Goal: Obtain resource: Obtain resource

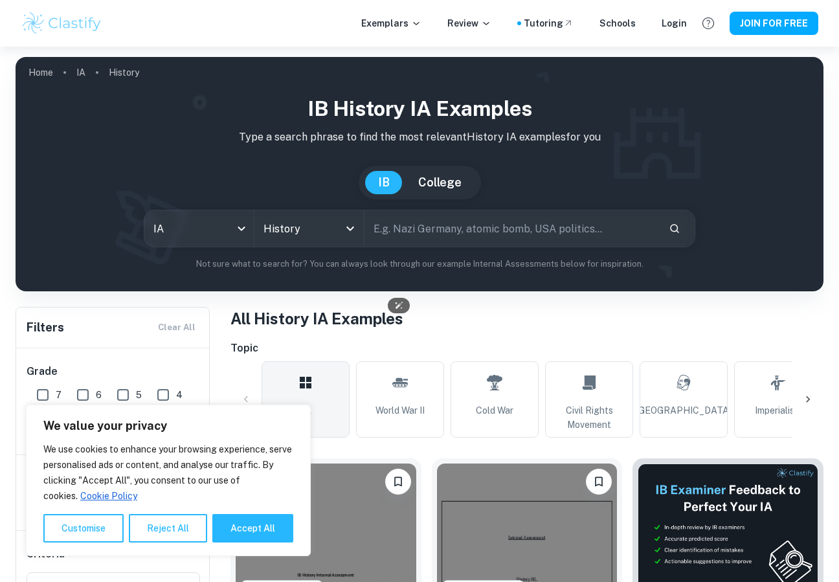
scroll to position [276, 0]
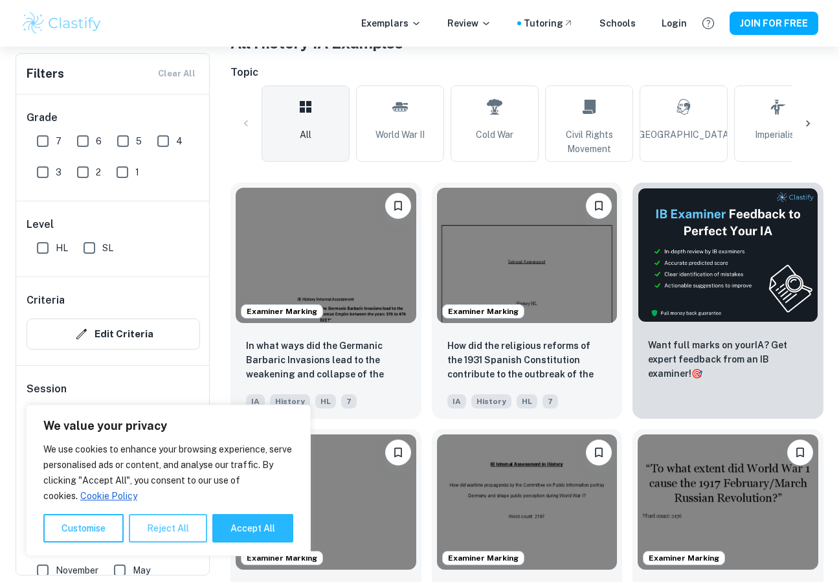
click at [163, 532] on button "Reject All" at bounding box center [168, 528] width 78 height 28
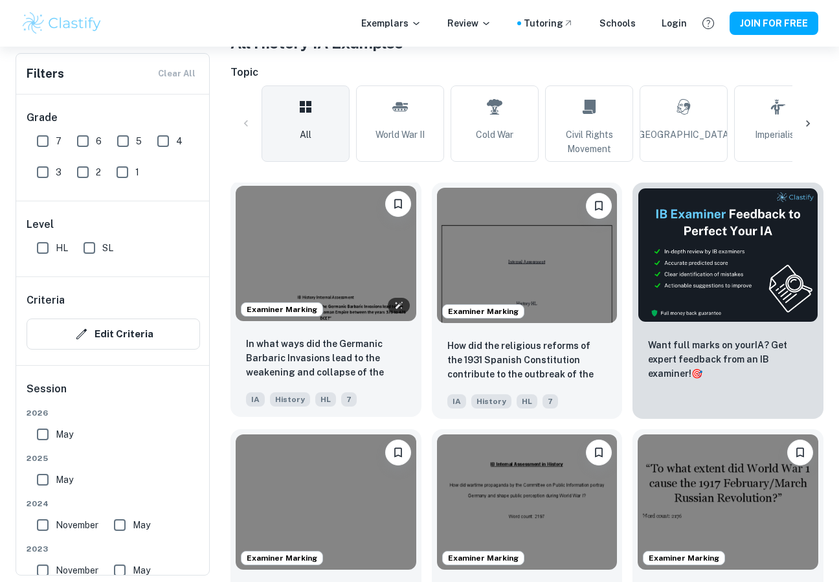
click at [313, 258] on img at bounding box center [326, 253] width 181 height 135
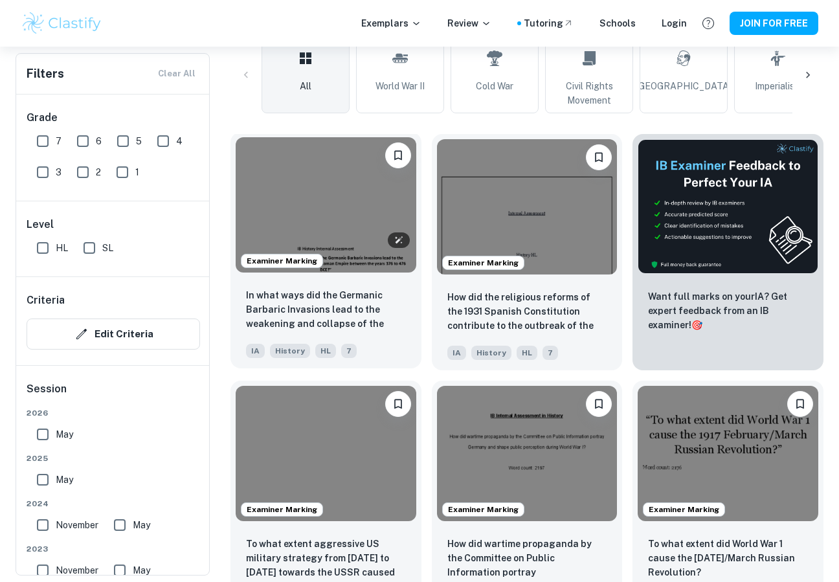
scroll to position [322, 0]
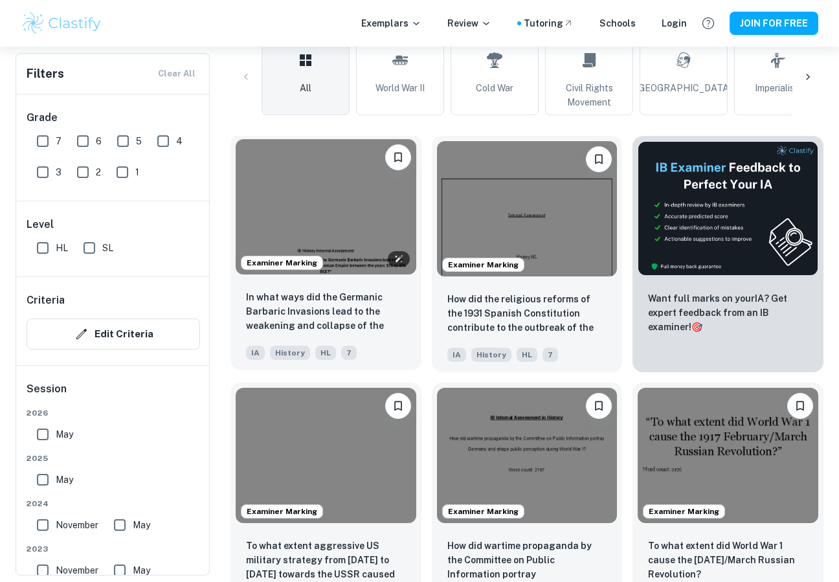
click at [333, 194] on img at bounding box center [326, 206] width 181 height 135
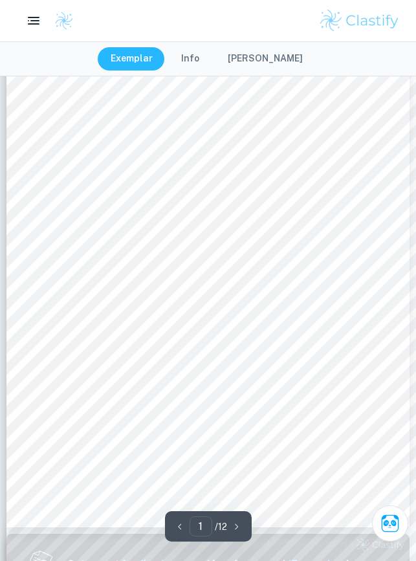
scroll to position [37, 0]
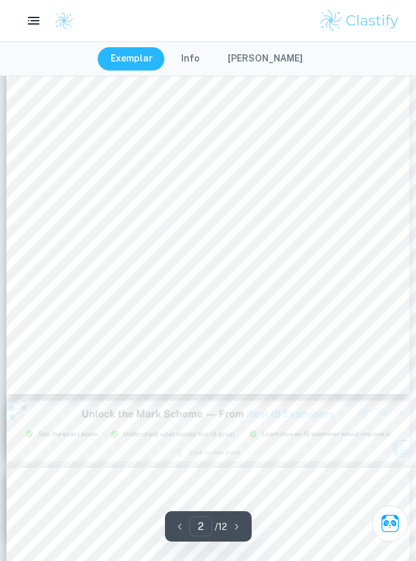
type input "3"
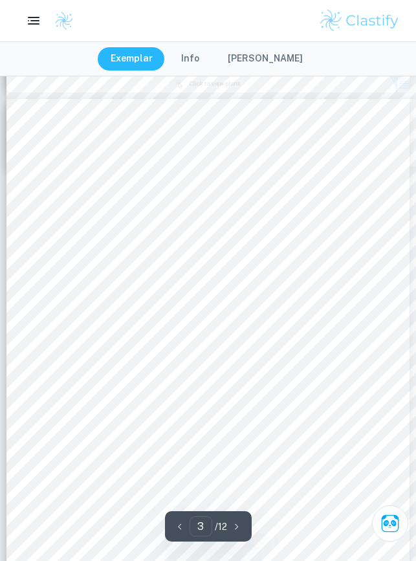
scroll to position [1292, 0]
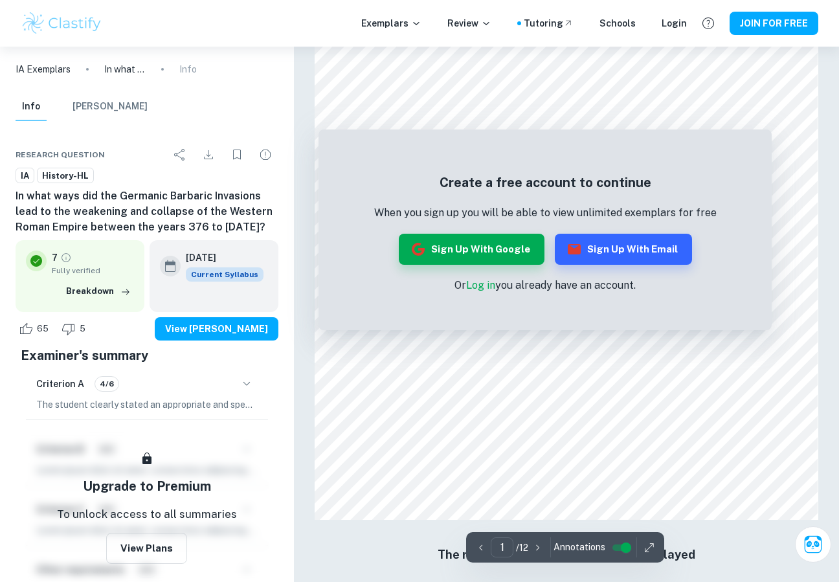
scroll to position [945, 0]
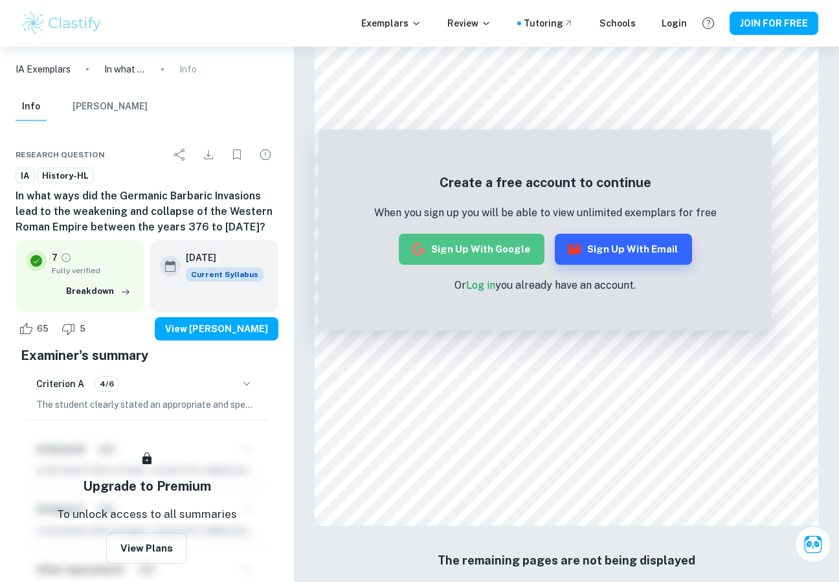
click at [504, 253] on button "Sign up with Google" at bounding box center [472, 249] width 146 height 31
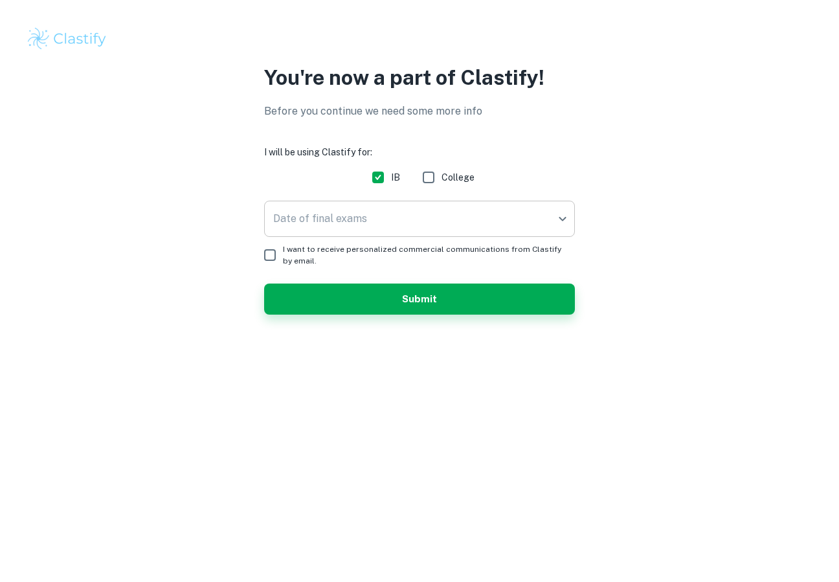
click at [432, 220] on body "We value your privacy We use cookies to enhance your browsing experience, serve…" at bounding box center [419, 291] width 839 height 582
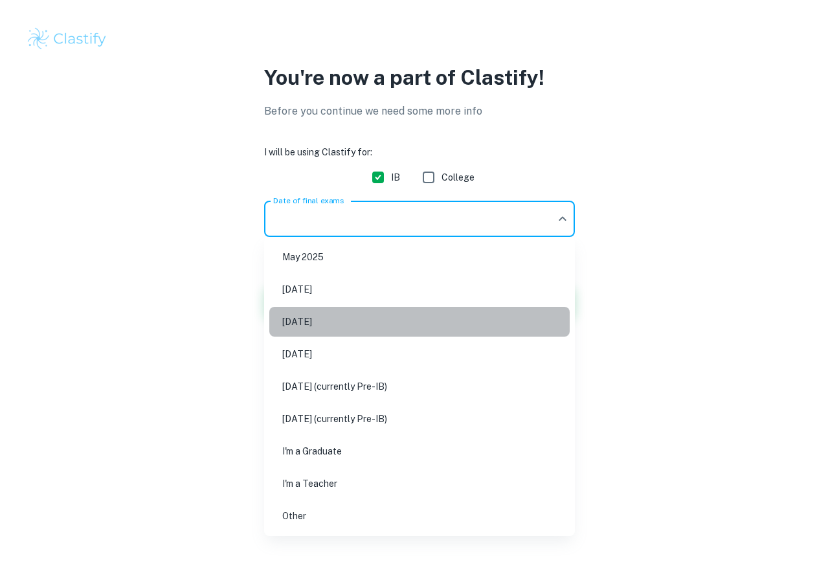
click at [357, 325] on li "May 2026" at bounding box center [419, 322] width 300 height 30
type input "M26"
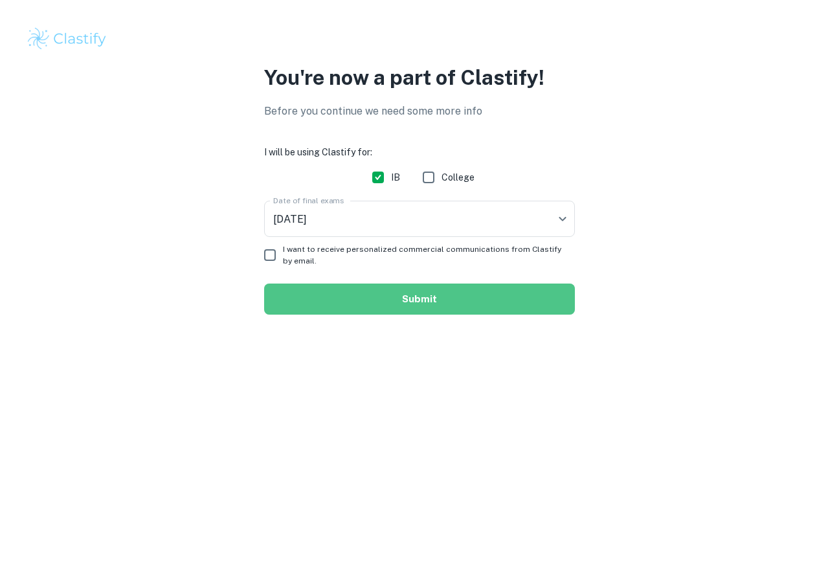
click at [348, 300] on button "Submit" at bounding box center [419, 299] width 311 height 31
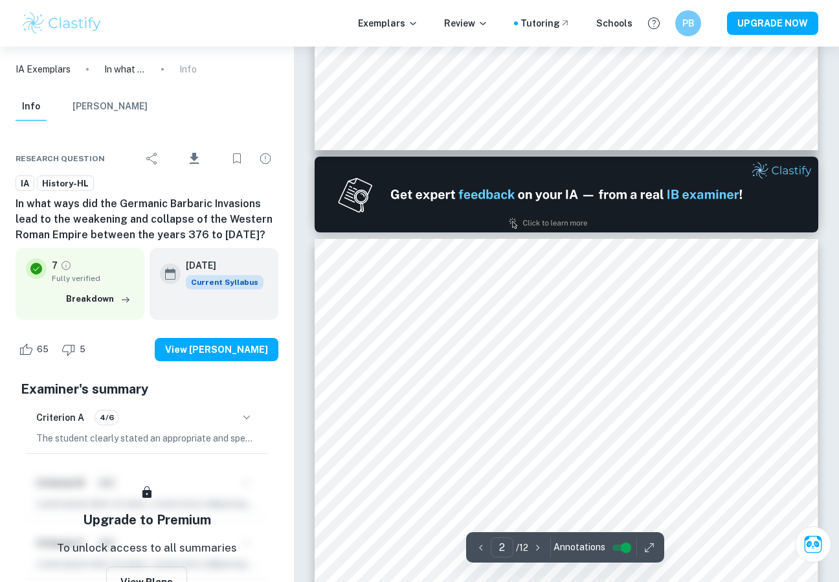
scroll to position [687, 0]
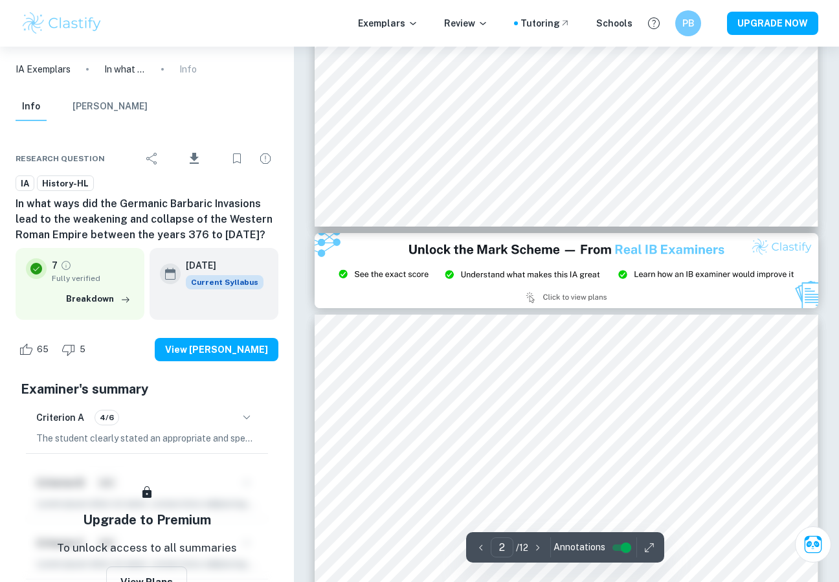
type input "3"
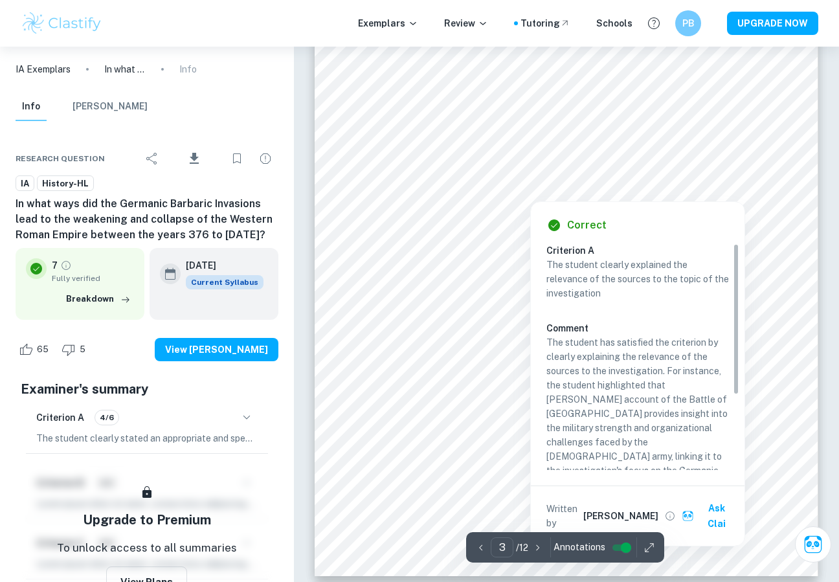
scroll to position [1794, 0]
